Goal: Task Accomplishment & Management: Manage account settings

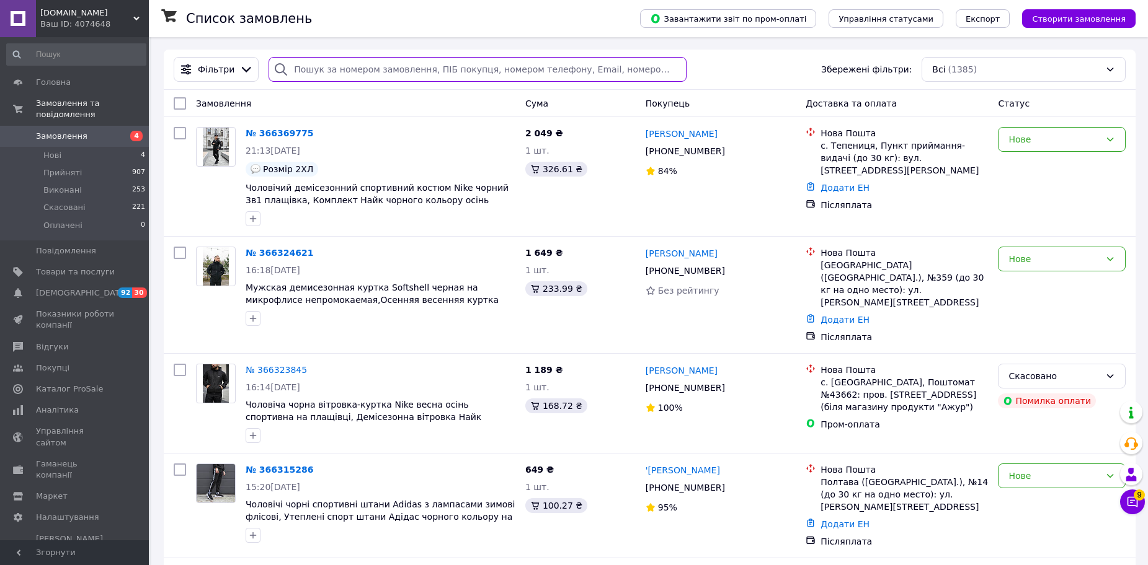
click at [512, 80] on input "search" at bounding box center [476, 69] width 417 height 25
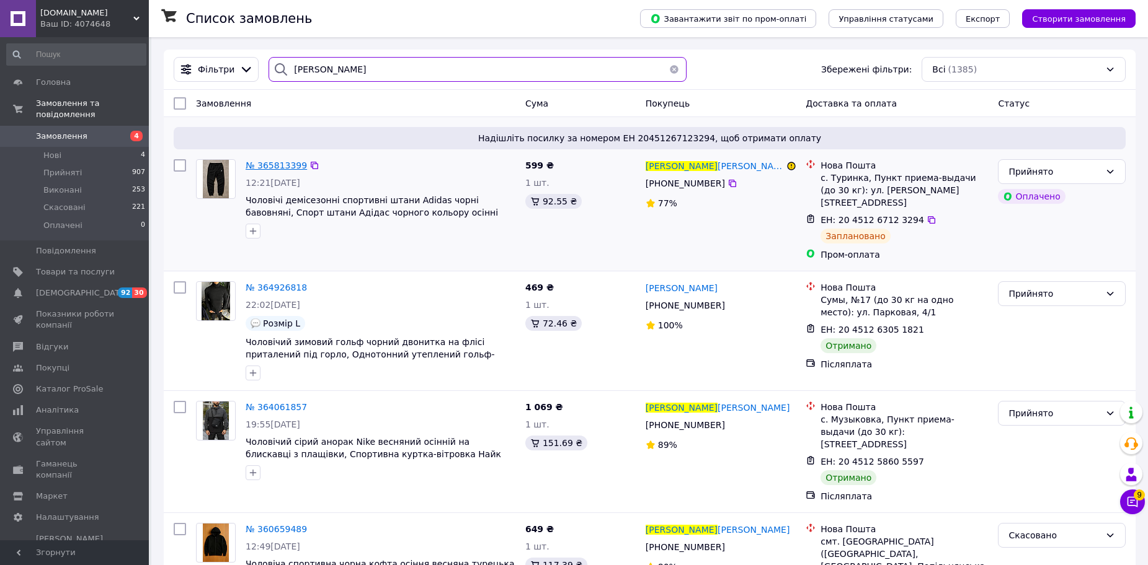
type input "назар"
click at [278, 164] on span "№ 365813399" at bounding box center [275, 166] width 61 height 10
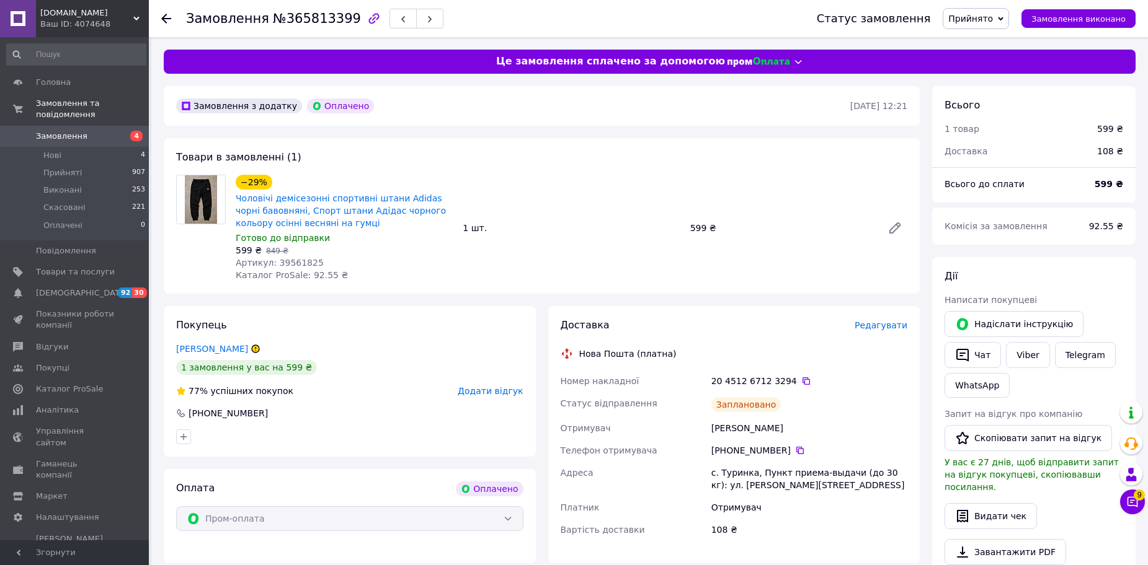
click at [876, 326] on span "Редагувати" at bounding box center [880, 326] width 53 height 10
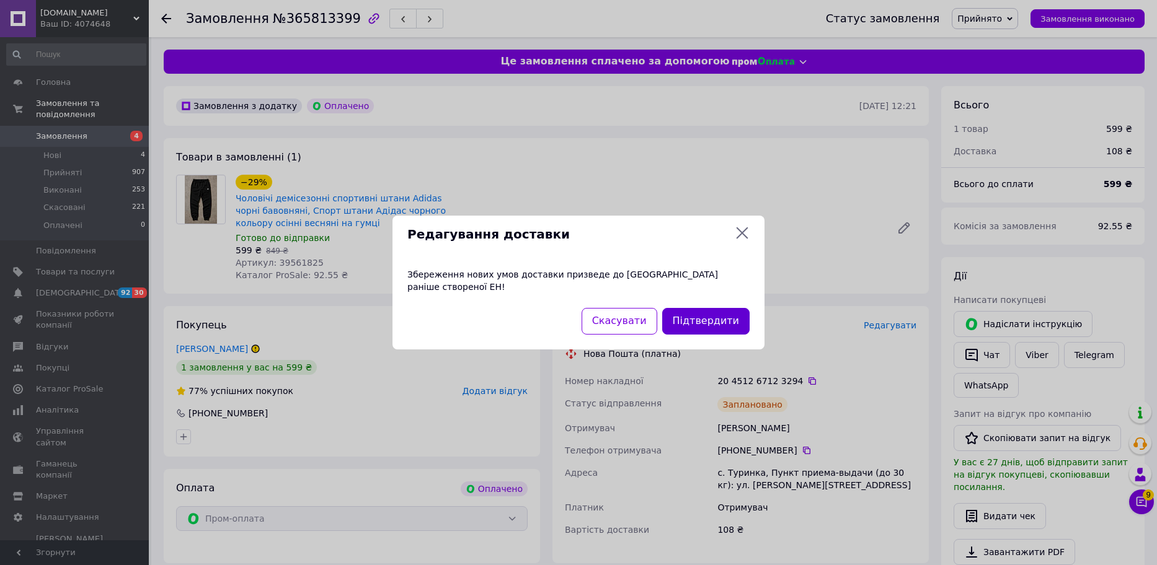
click at [720, 313] on button "Підтвердити" at bounding box center [705, 321] width 87 height 27
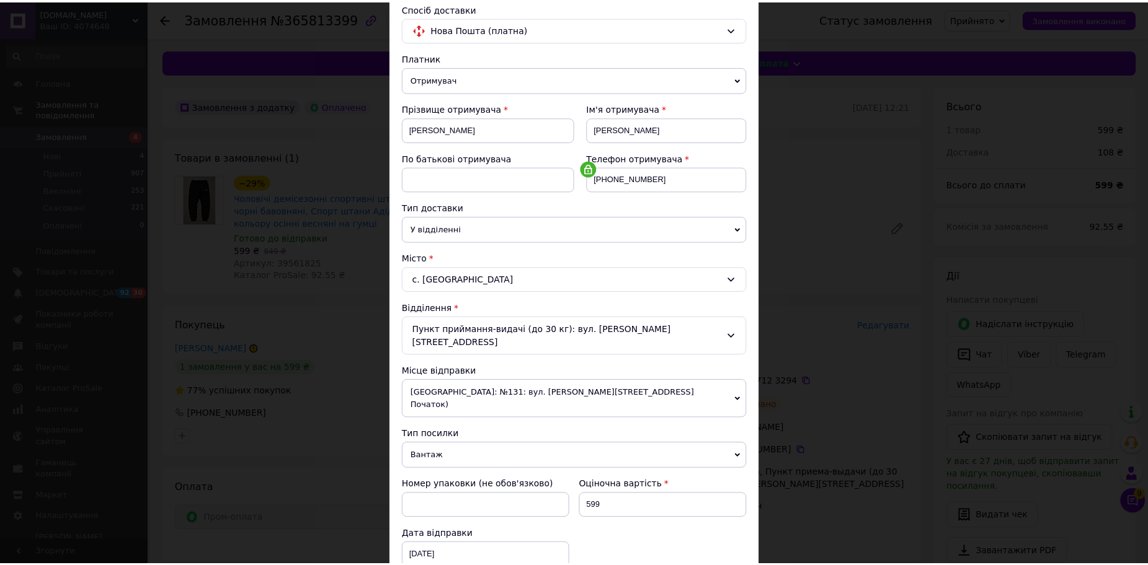
scroll to position [258, 0]
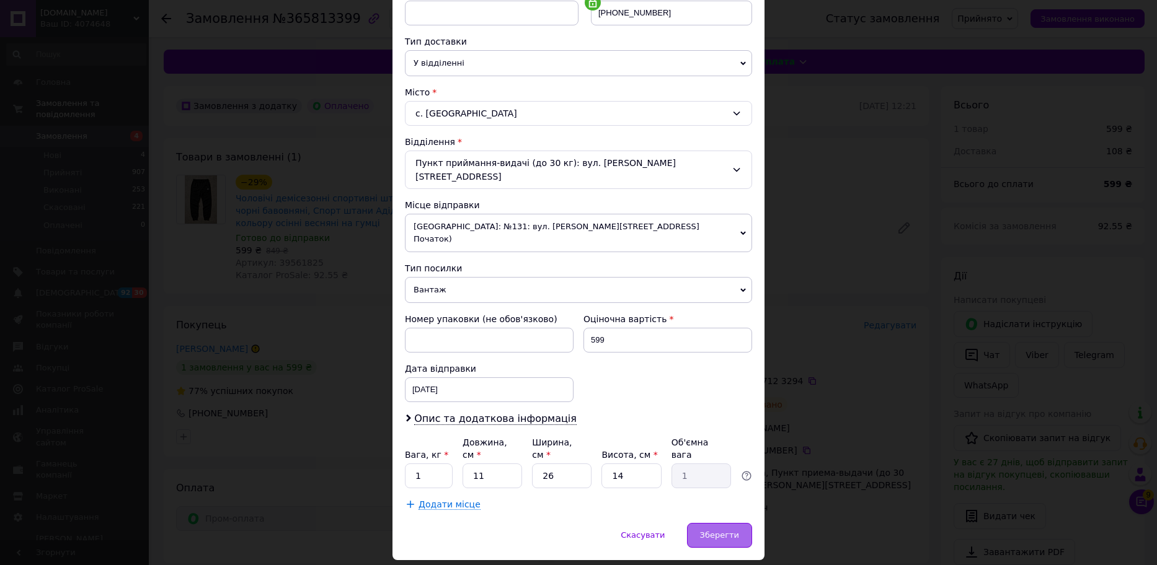
click at [718, 523] on div "Зберегти" at bounding box center [719, 535] width 65 height 25
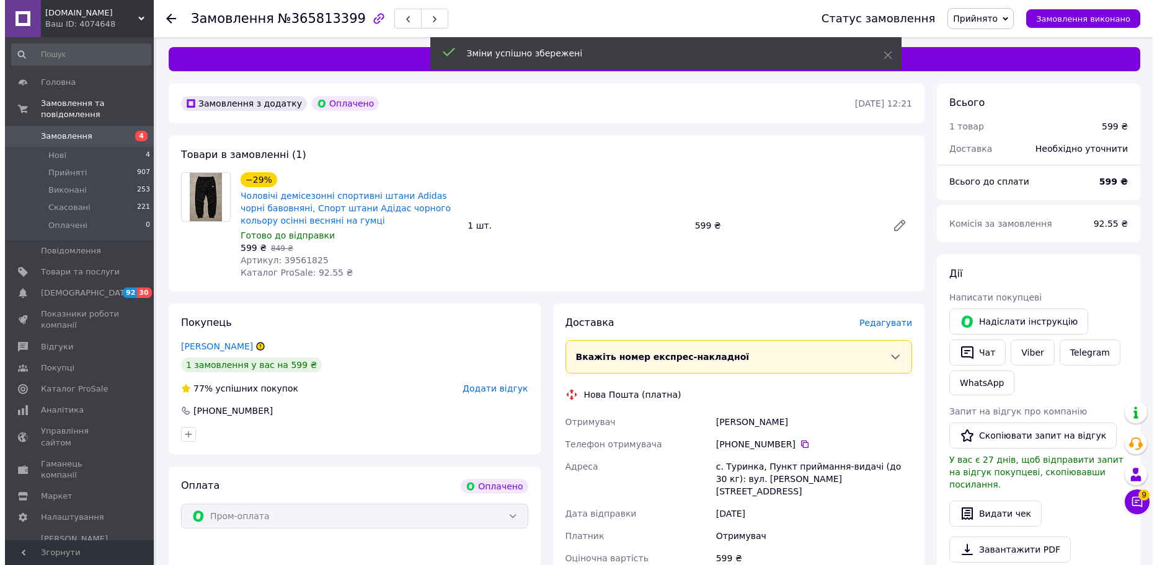
scroll to position [0, 0]
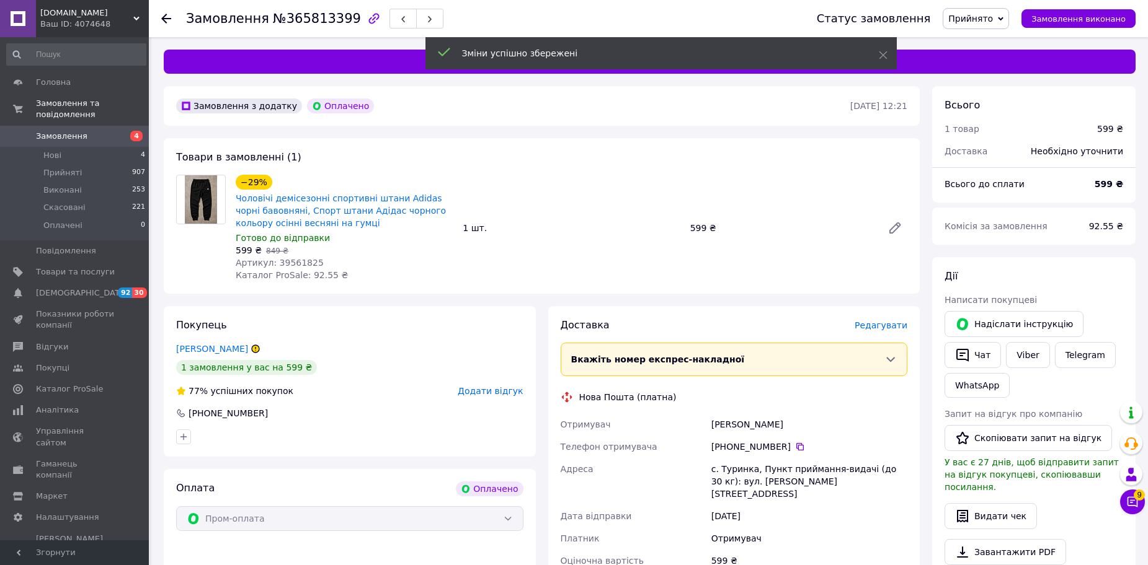
click at [974, 11] on span "Прийнято" at bounding box center [975, 18] width 66 height 21
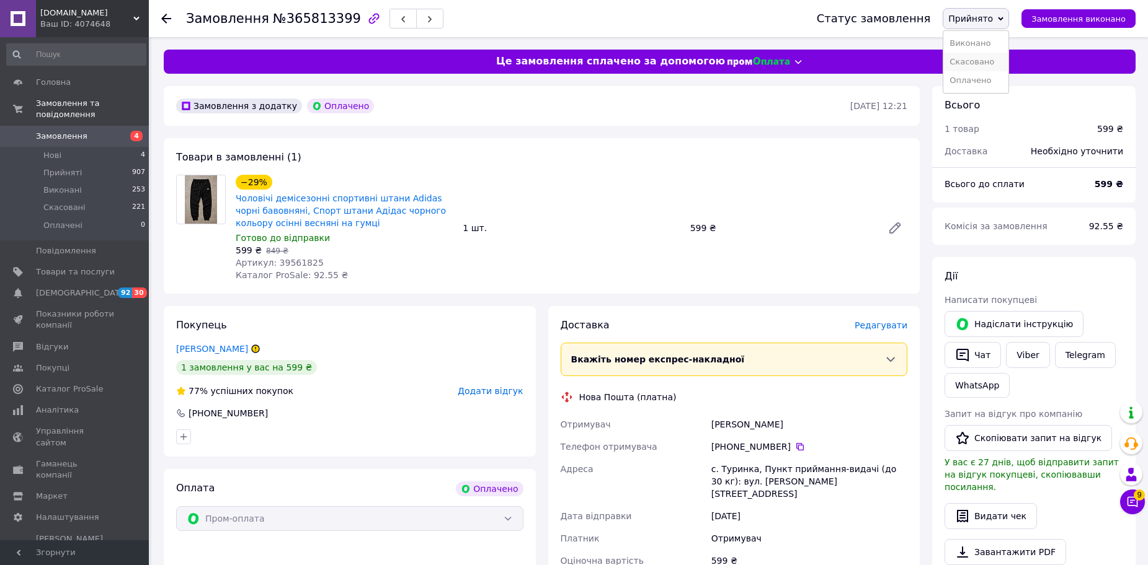
click at [982, 61] on li "Скасовано" at bounding box center [975, 62] width 65 height 19
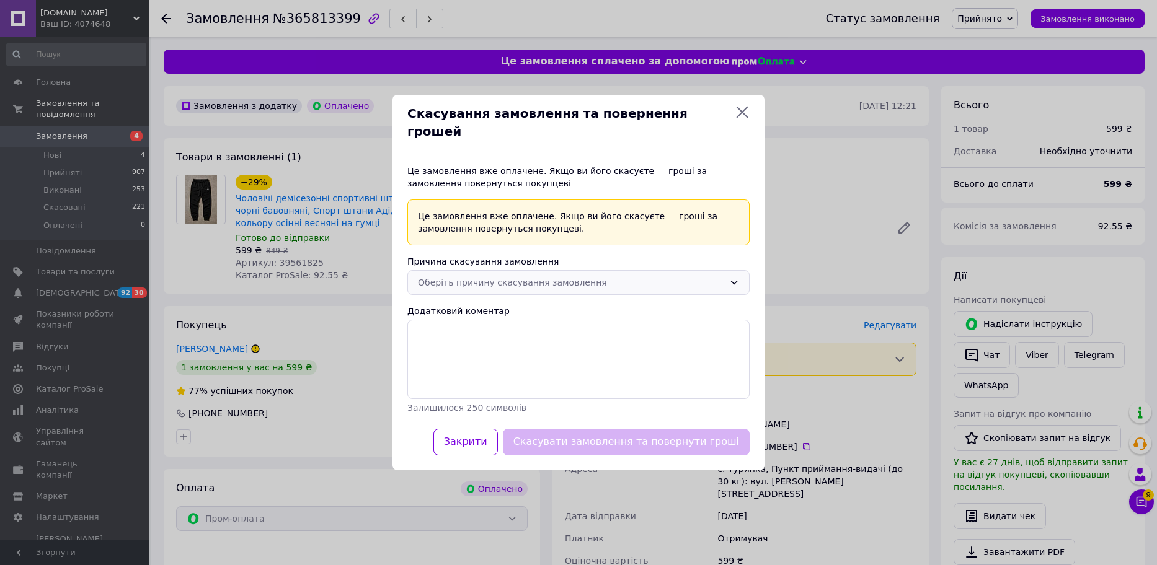
click at [566, 276] on div "Оберіть причину скасування замовлення" at bounding box center [571, 283] width 306 height 14
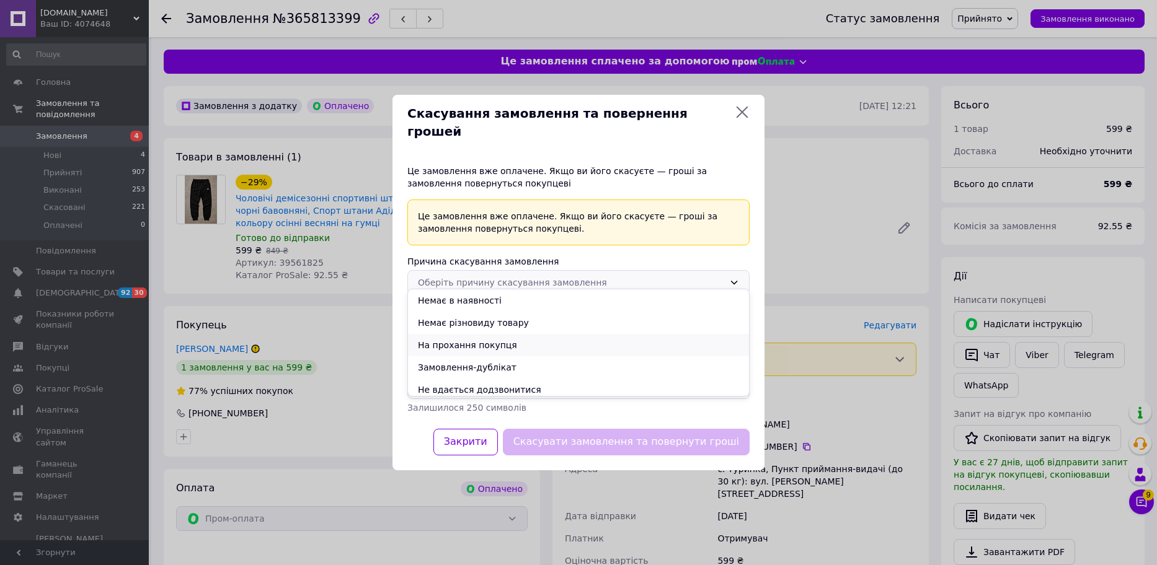
click at [561, 342] on li "На прохання покупця" at bounding box center [578, 345] width 341 height 22
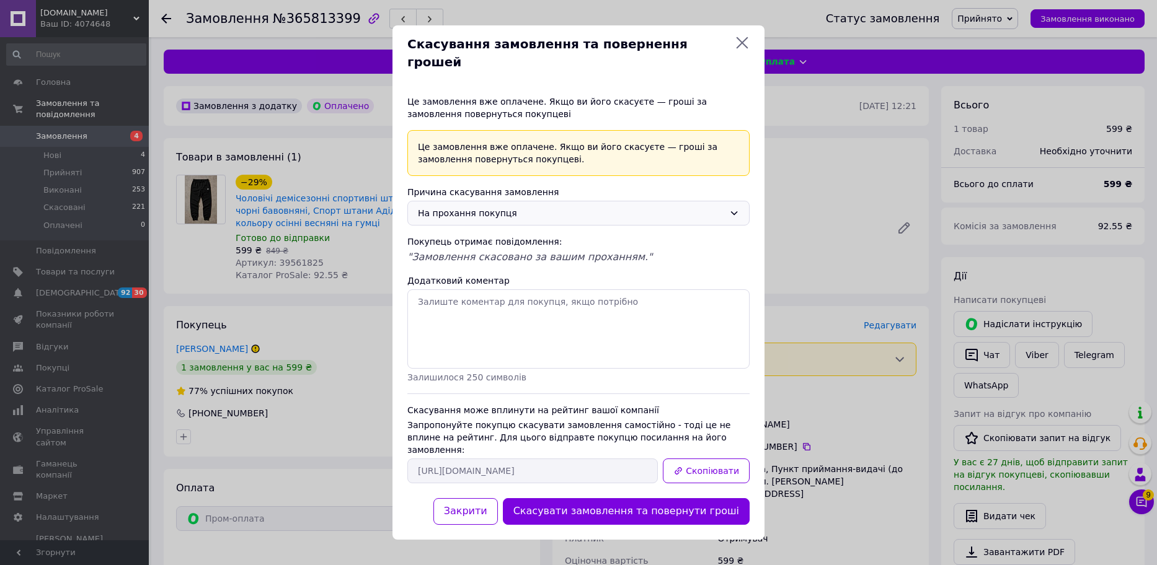
click at [565, 216] on div "На прохання покупця" at bounding box center [571, 213] width 306 height 14
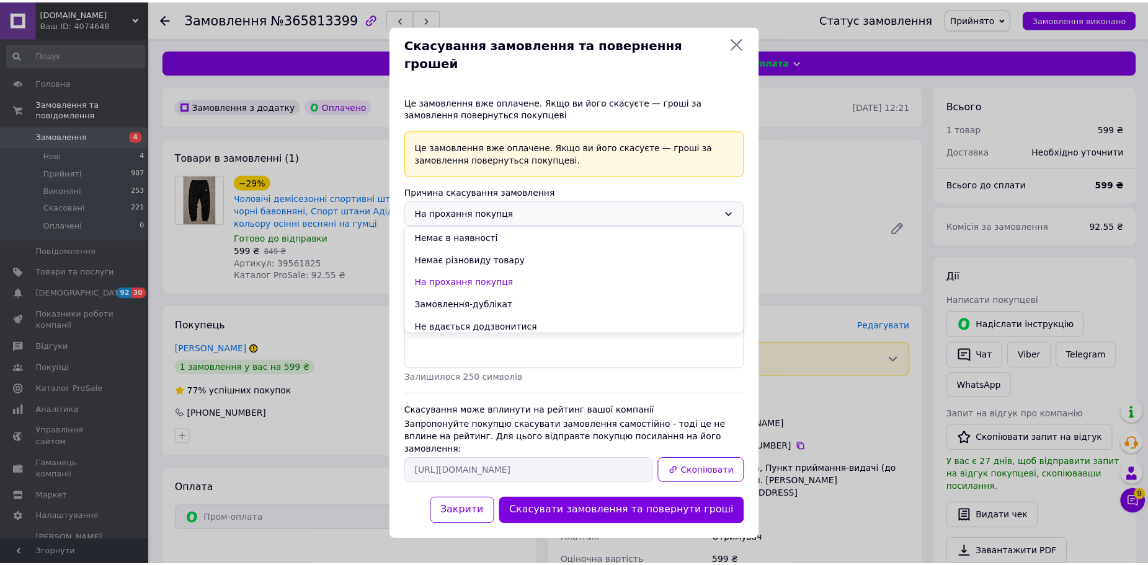
scroll to position [27, 0]
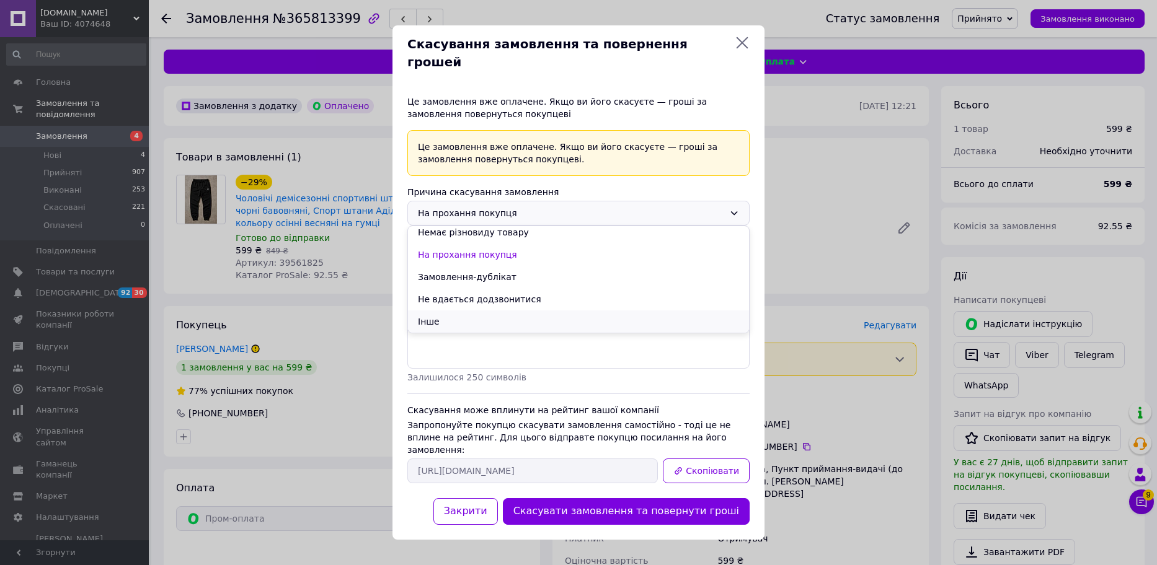
click at [551, 314] on li "Інше" at bounding box center [578, 322] width 341 height 22
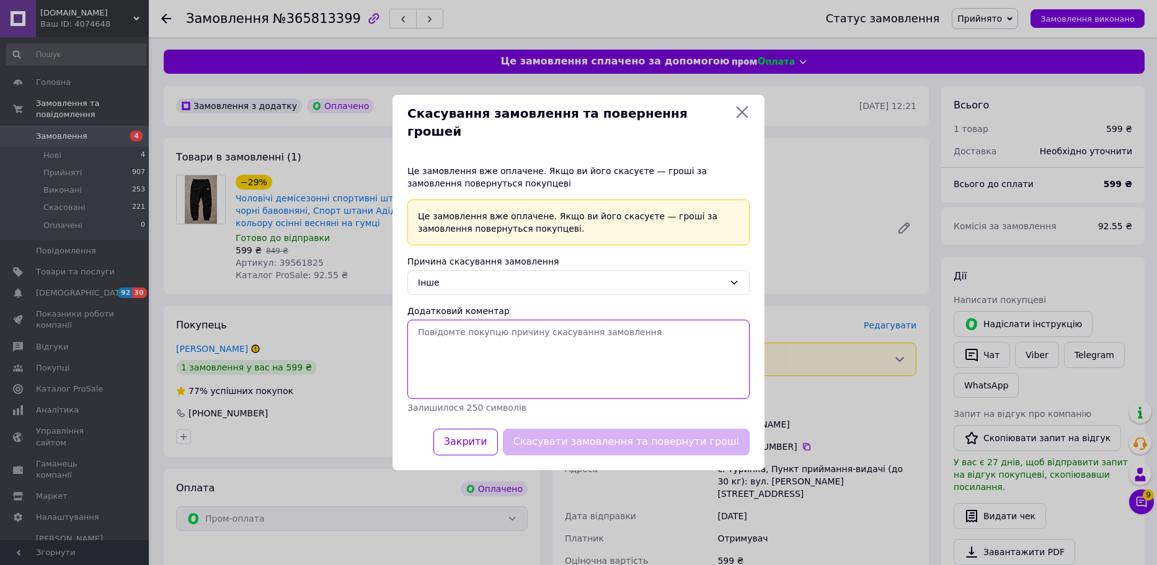
click at [552, 334] on textarea "Додатковий коментар" at bounding box center [578, 359] width 342 height 79
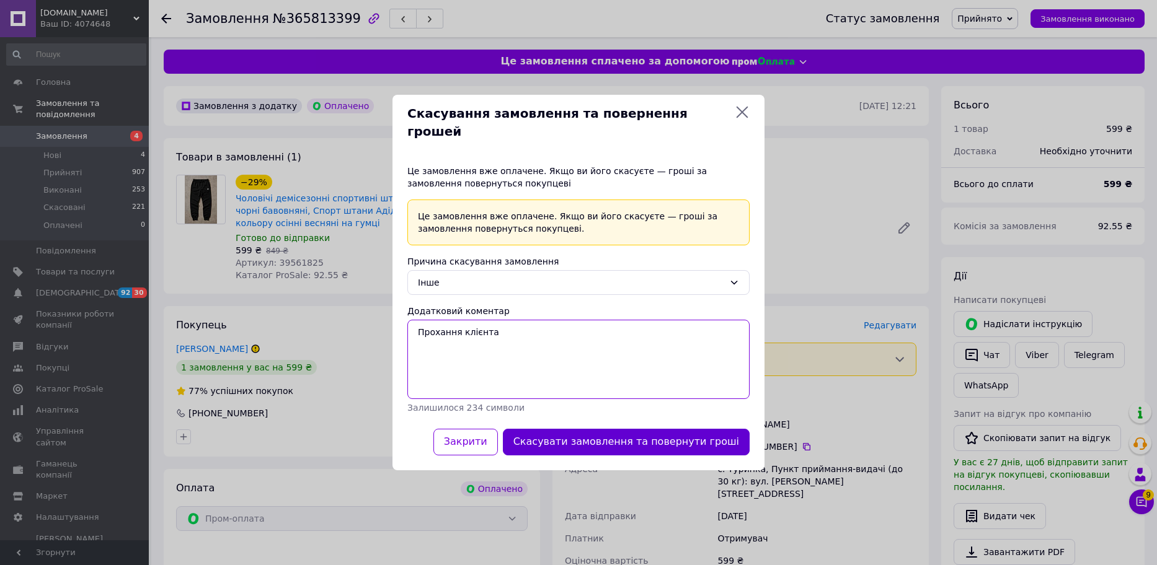
type textarea "Прохання клієнта"
click at [582, 429] on button "Скасувати замовлення та повернути гроші" at bounding box center [626, 442] width 247 height 27
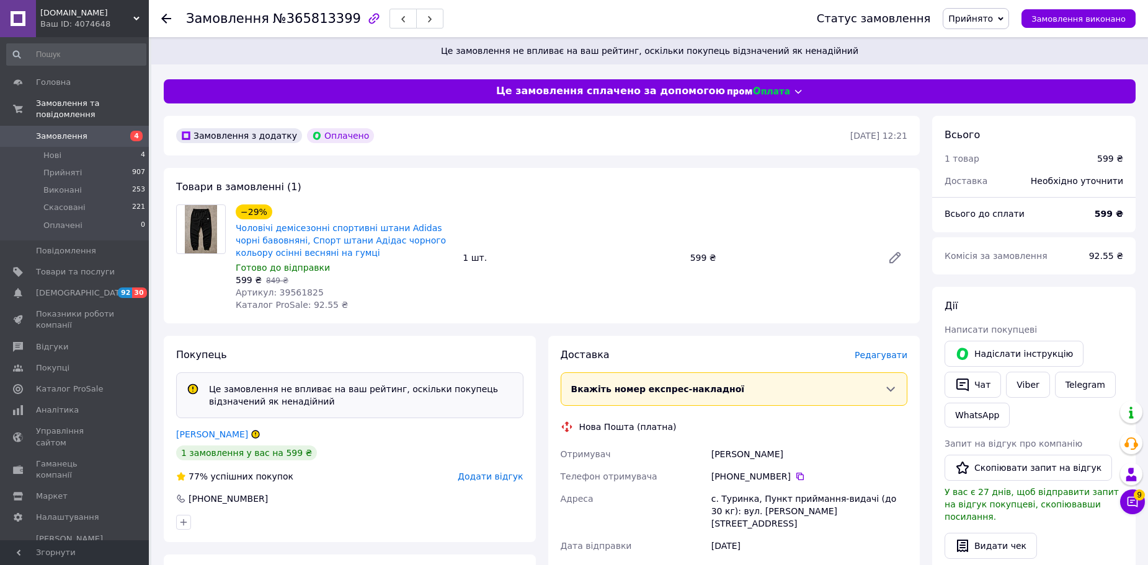
click at [982, 17] on span "Прийнято" at bounding box center [970, 19] width 45 height 10
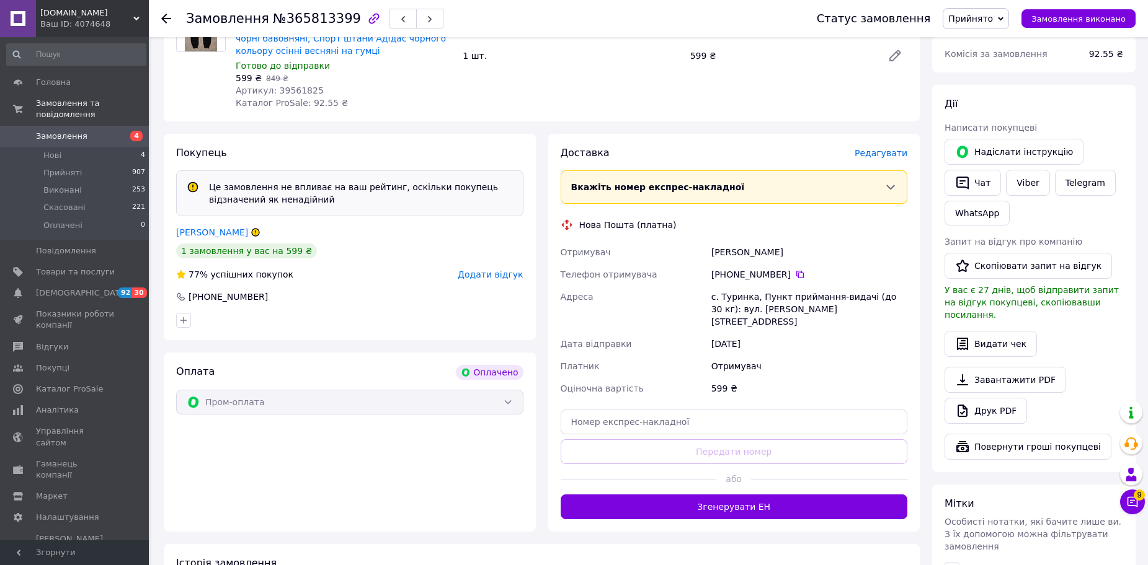
scroll to position [248, 0]
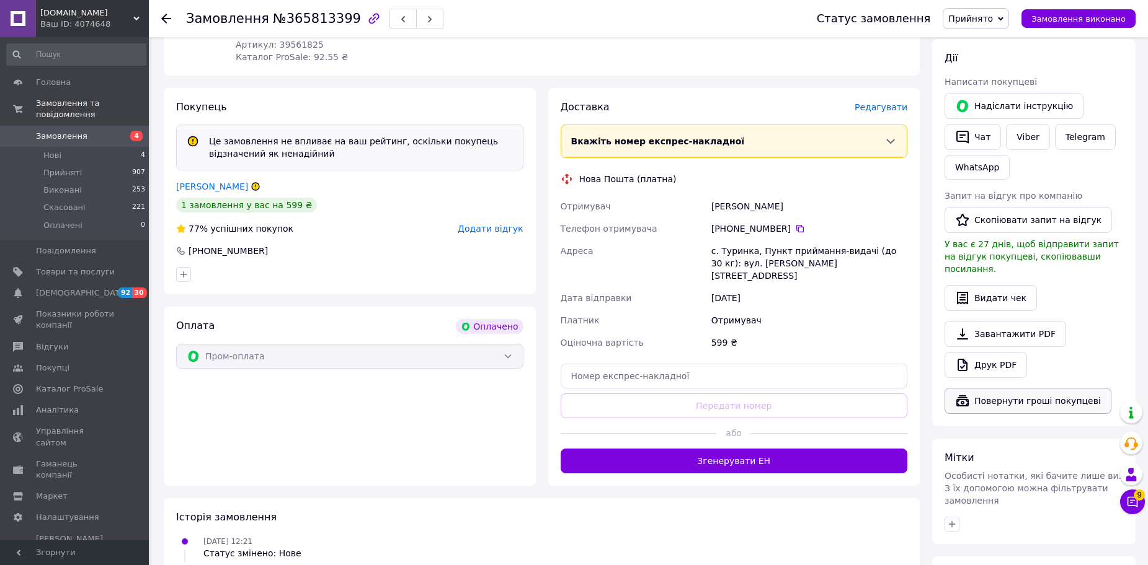
click at [1025, 397] on button "Повернути гроші покупцеві" at bounding box center [1027, 401] width 167 height 26
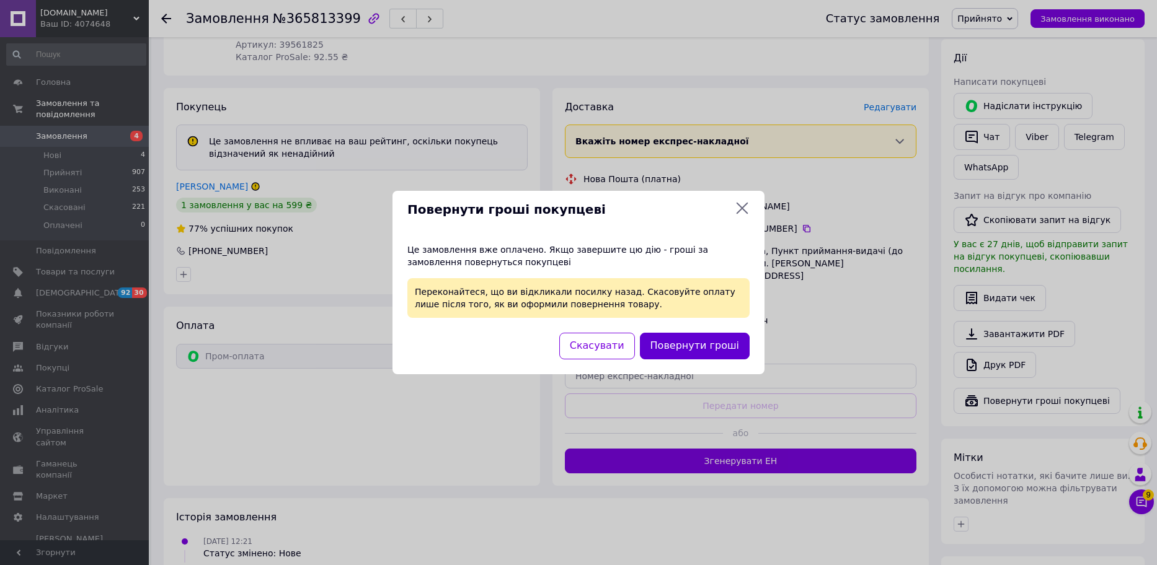
click at [686, 339] on button "Повернути гроші" at bounding box center [695, 346] width 110 height 27
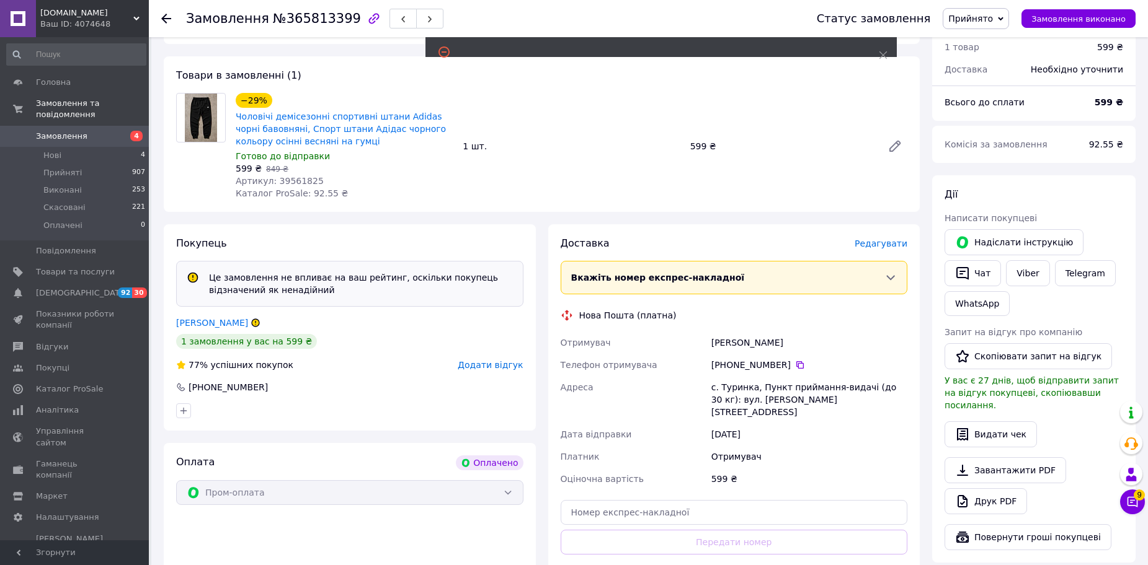
scroll to position [0, 0]
